Goal: Check status: Check status

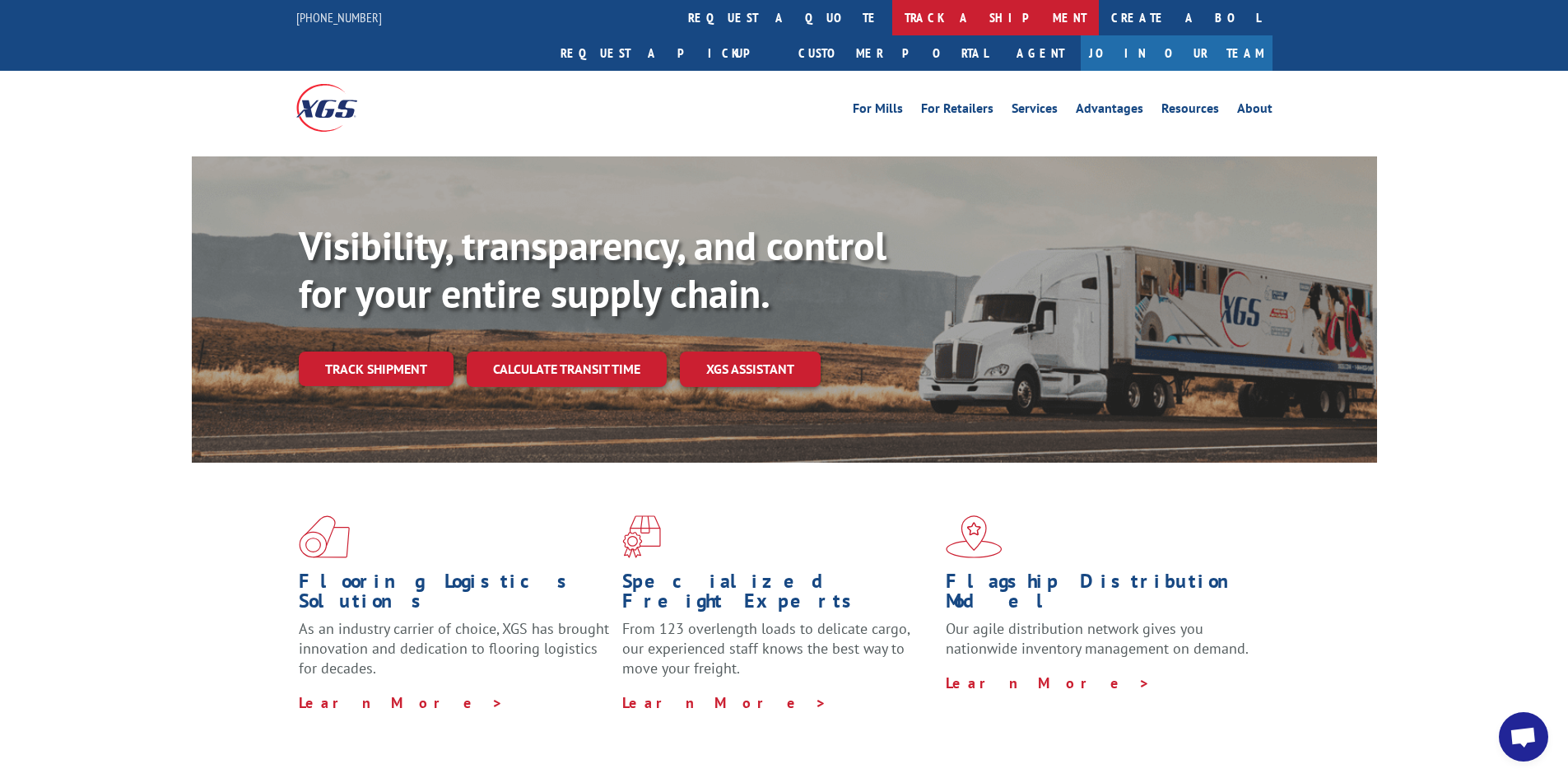
click at [892, 25] on link "track a shipment" at bounding box center [995, 18] width 207 height 35
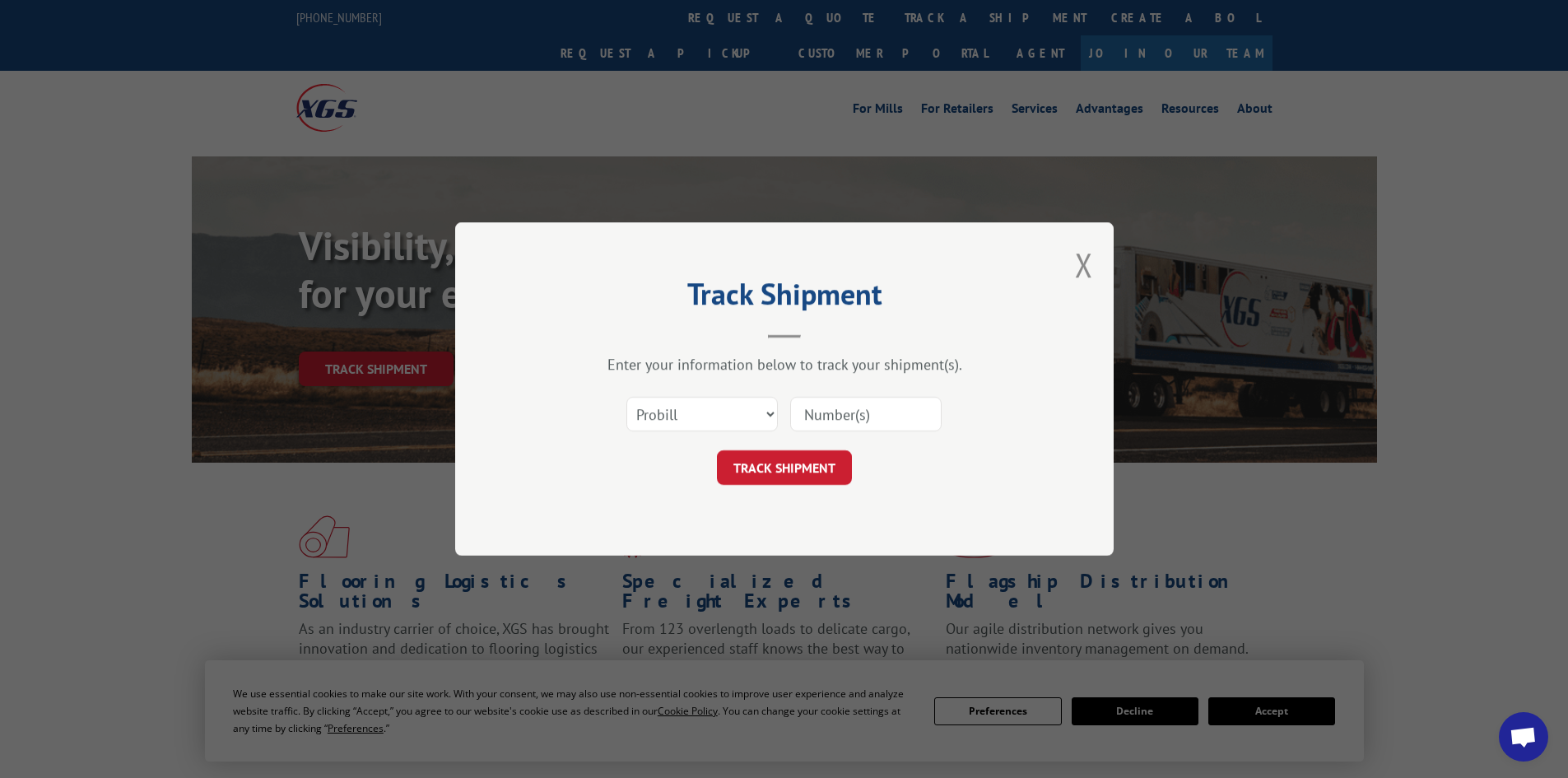
paste input "17227172"
type input "17227172"
click at [788, 457] on button "TRACK SHIPMENT" at bounding box center [784, 467] width 135 height 34
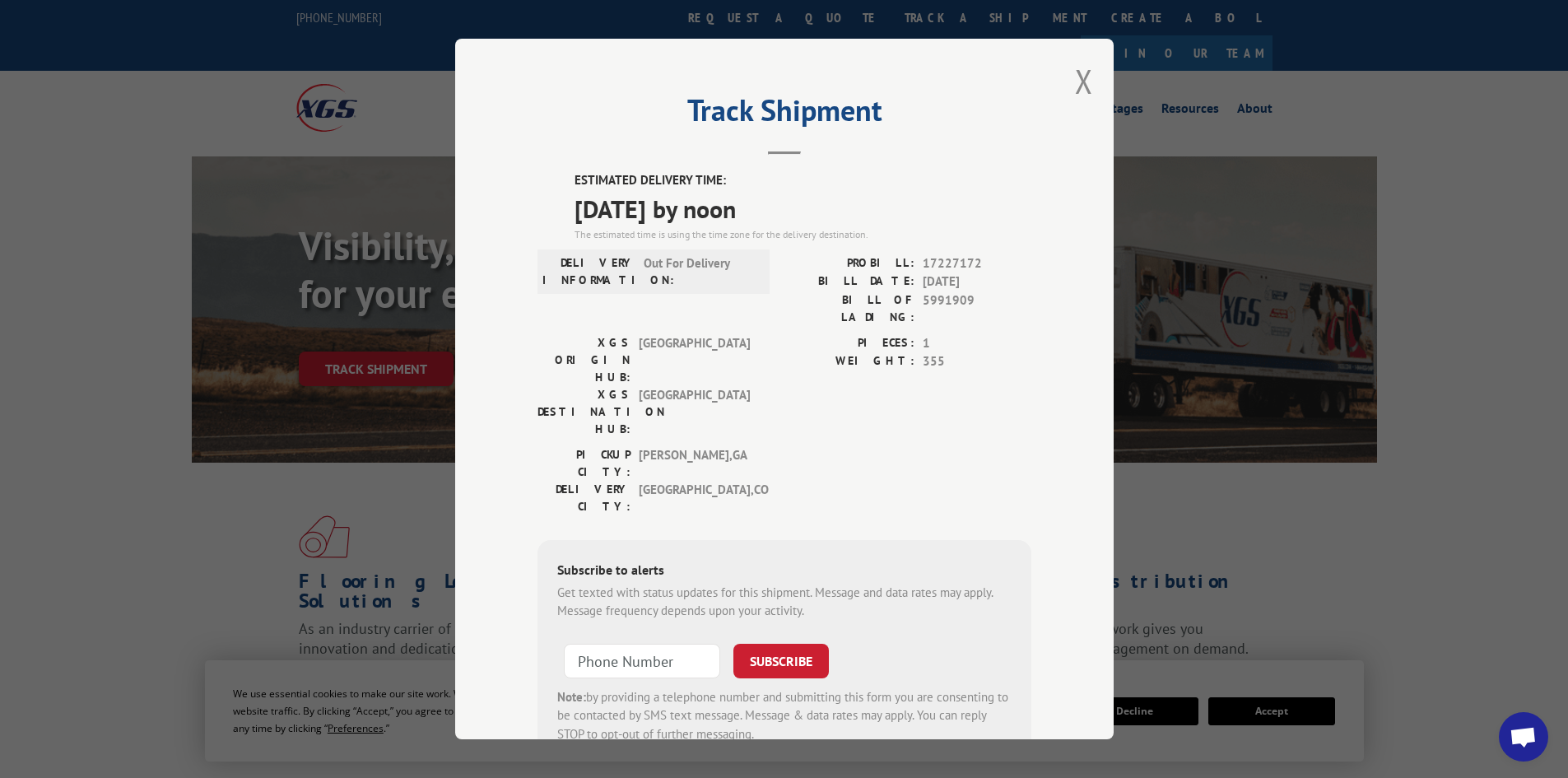
drag, startPoint x: 1067, startPoint y: 82, endPoint x: 1135, endPoint y: 485, distance: 408.7
click at [1069, 102] on div "Track Shipment ESTIMATED DELIVERY TIME: [DATE] by noon The estimated time is us…" at bounding box center [785, 389] width 659 height 700
click at [1075, 63] on button "Close modal" at bounding box center [1084, 81] width 18 height 44
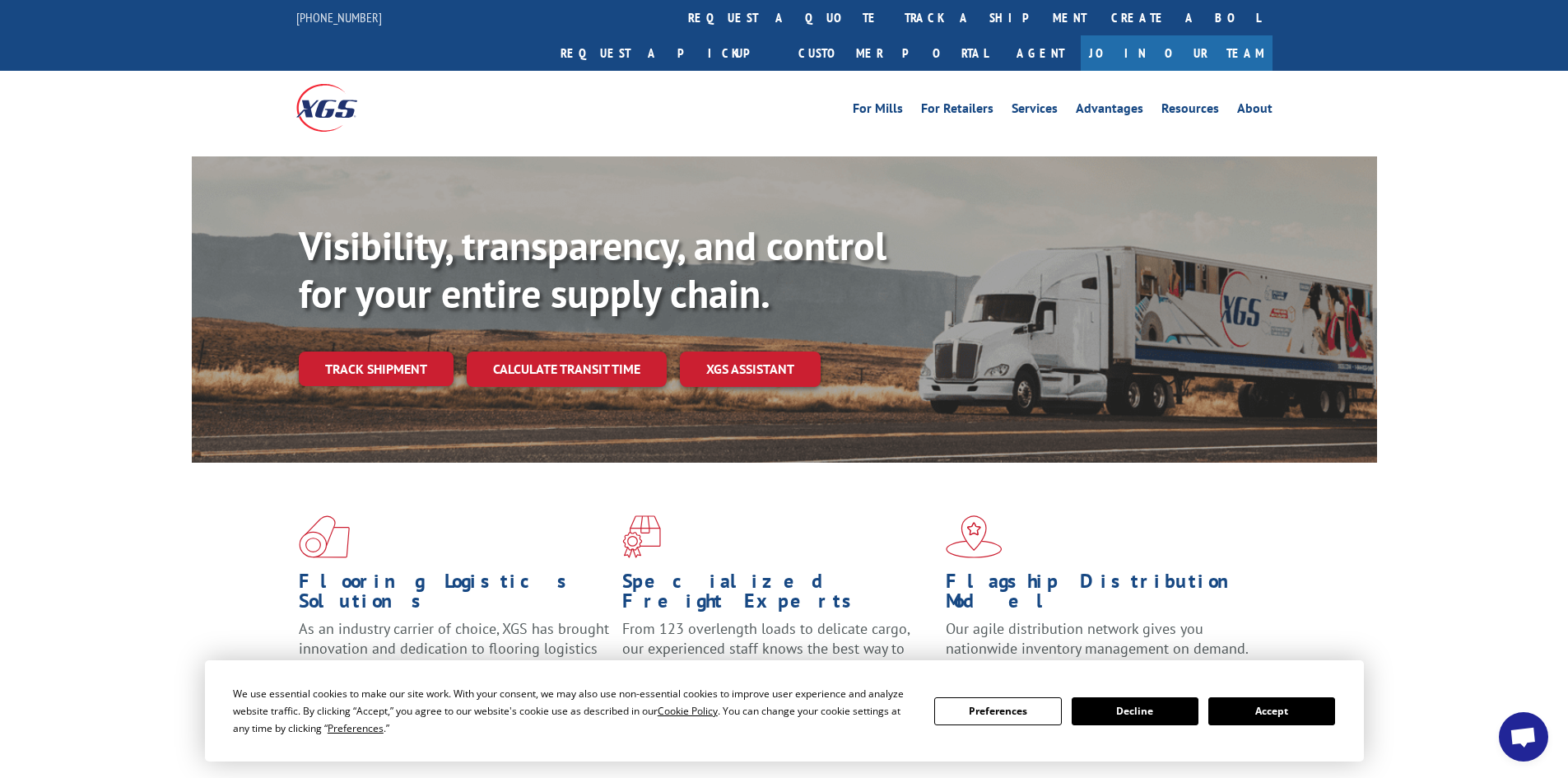
click at [1289, 721] on button "Accept" at bounding box center [1272, 711] width 127 height 28
